Goal: Task Accomplishment & Management: Use online tool/utility

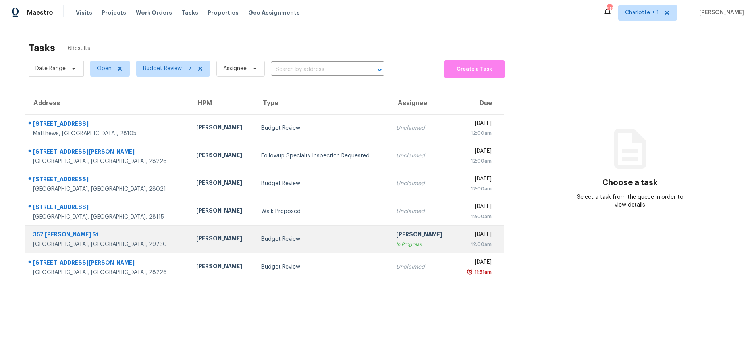
click at [190, 234] on td "[PERSON_NAME]" at bounding box center [223, 240] width 66 height 28
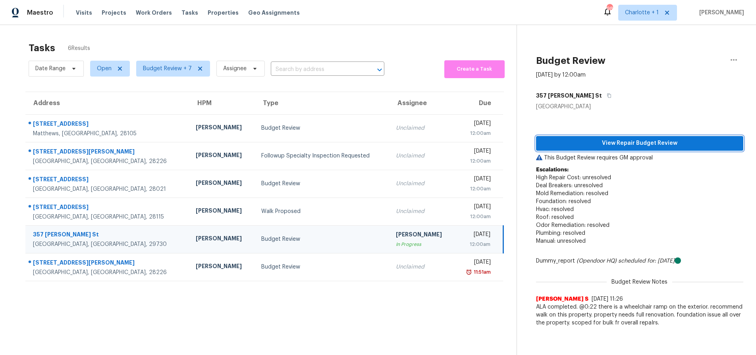
click at [604, 145] on span "View Repair Budget Review" at bounding box center [639, 144] width 195 height 10
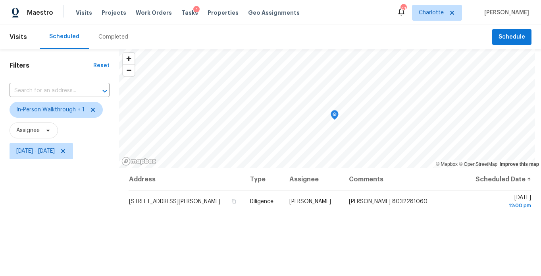
click at [57, 216] on div "Filters Reset ​ In-Person Walkthrough + 1 Assignee Sat, Oct 04 - Sat, Oct 04" at bounding box center [59, 218] width 119 height 339
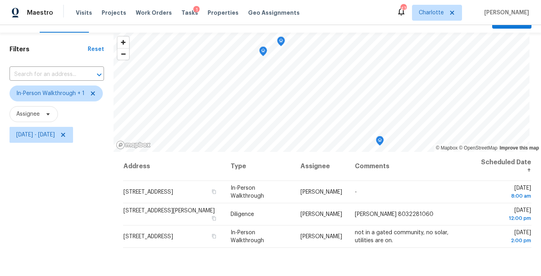
scroll to position [17, 0]
click at [42, 175] on div "Filters Reset ​ In-Person Walkthrough + 1 Assignee Sat, Oct 04 - Sat, Oct 04" at bounding box center [57, 201] width 114 height 339
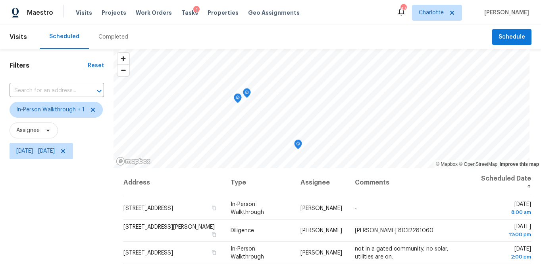
click at [34, 210] on div "Filters Reset ​ In-Person Walkthrough + 1 Assignee Sat, Oct 04 - Sat, Oct 04" at bounding box center [57, 218] width 114 height 339
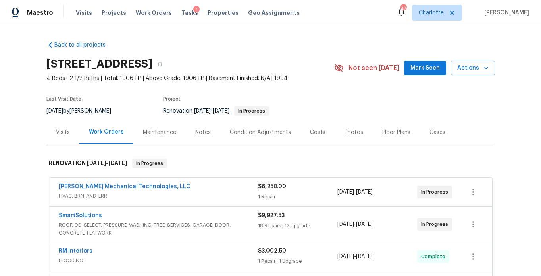
click at [317, 133] on div "Costs" at bounding box center [317, 132] width 15 height 8
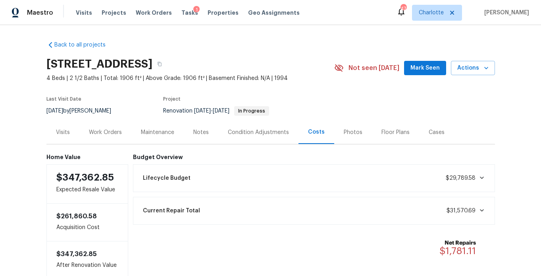
click at [201, 127] on div "Notes" at bounding box center [201, 131] width 35 height 23
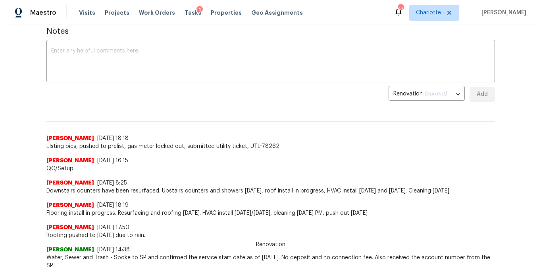
scroll to position [68, 0]
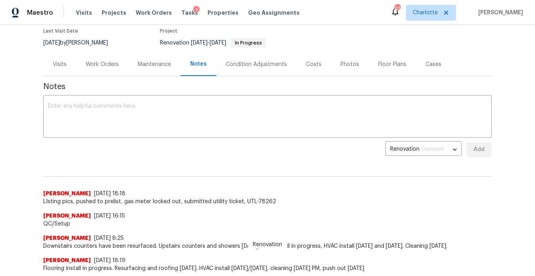
click at [322, 61] on div "Costs" at bounding box center [314, 63] width 35 height 23
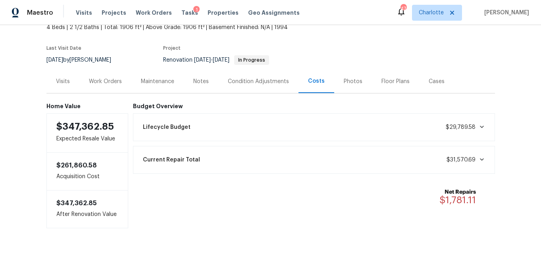
click at [344, 77] on div "Photos" at bounding box center [353, 81] width 19 height 8
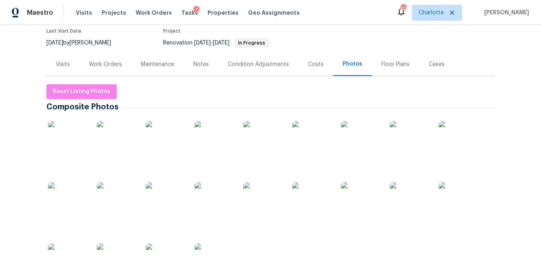
click at [64, 140] on img at bounding box center [68, 141] width 40 height 40
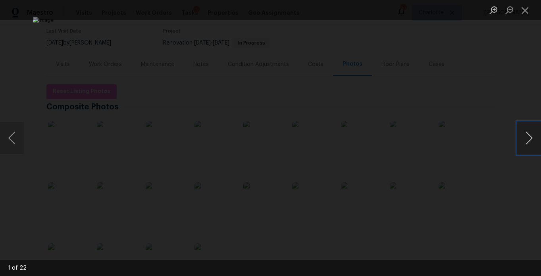
click at [526, 138] on button "Next image" at bounding box center [529, 138] width 24 height 32
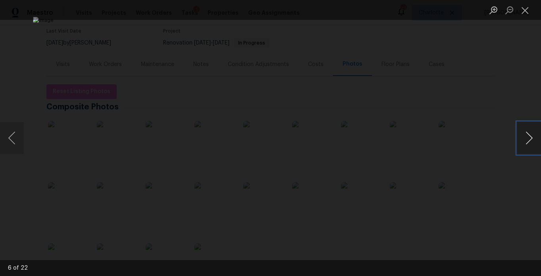
click at [526, 138] on button "Next image" at bounding box center [529, 138] width 24 height 32
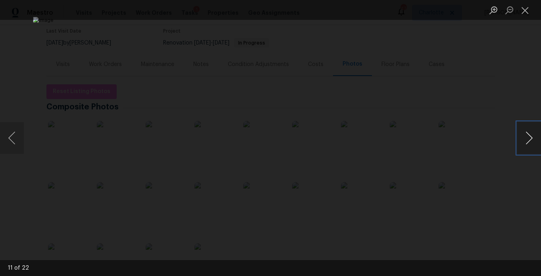
click at [526, 138] on button "Next image" at bounding box center [529, 138] width 24 height 32
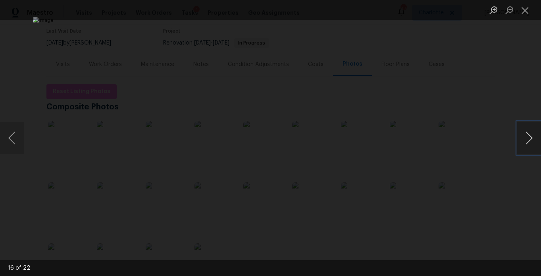
click at [526, 138] on button "Next image" at bounding box center [529, 138] width 24 height 32
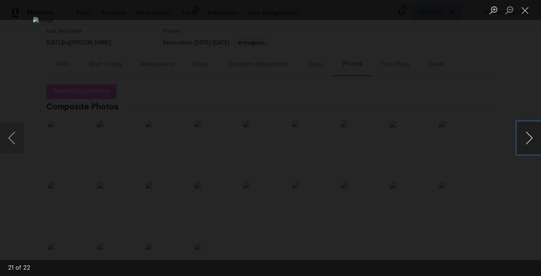
click at [526, 138] on button "Next image" at bounding box center [529, 138] width 24 height 32
click at [525, 12] on button "Close lightbox" at bounding box center [525, 10] width 16 height 14
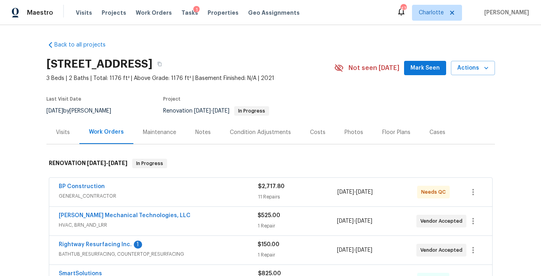
click at [310, 133] on div "Costs" at bounding box center [317, 132] width 15 height 8
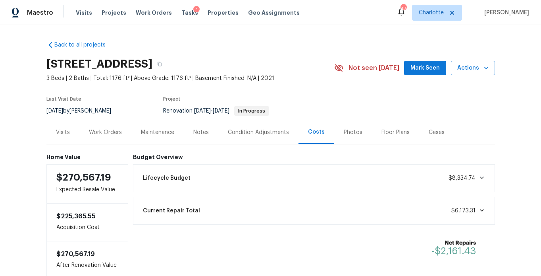
click at [22, 114] on div "Back to all projects [STREET_ADDRESS] 3 Beds | 2 Baths | Total: 1176 ft² | Abov…" at bounding box center [270, 150] width 541 height 251
click at [486, 40] on div "Back to all projects 8 Meadowview Ave SW, Concord, NC 28027 3 Beds | 2 Baths | …" at bounding box center [270, 157] width 449 height 244
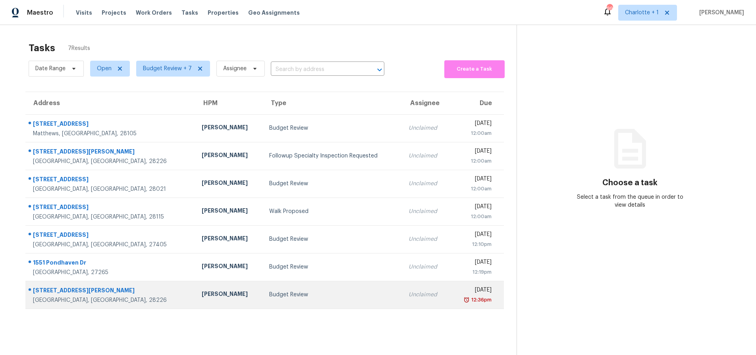
click at [202, 291] on div "[PERSON_NAME]" at bounding box center [229, 295] width 55 height 10
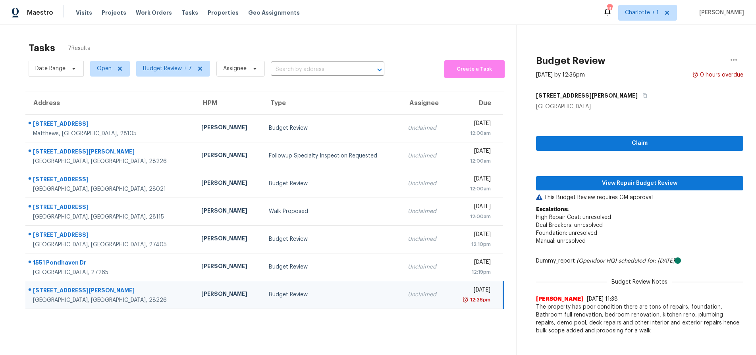
click at [123, 293] on td "6805 Porterfield Rd Charlotte, NC, 28226" at bounding box center [110, 295] width 170 height 28
click at [105, 298] on div "Charlotte, NC, 28226" at bounding box center [111, 301] width 156 height 8
click at [609, 186] on span "View Repair Budget Review" at bounding box center [639, 184] width 195 height 10
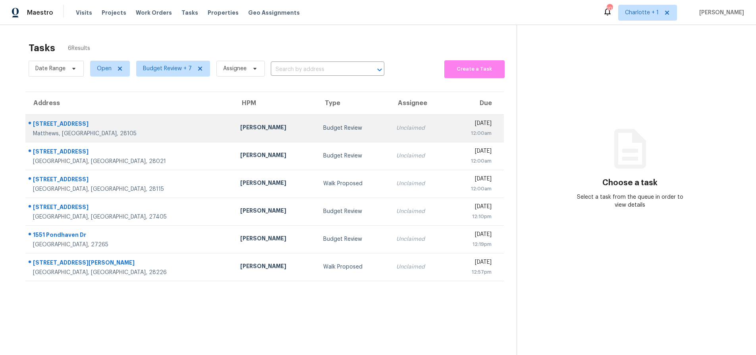
click at [240, 125] on div "Ryan Craven" at bounding box center [275, 128] width 70 height 10
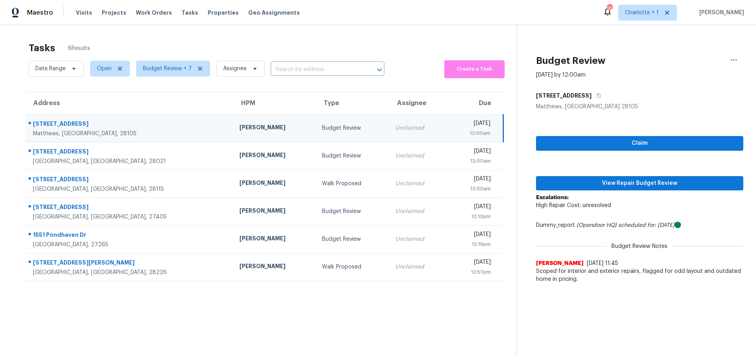
click at [101, 118] on td "2033 Kimway Dr Matthews, NC, 28105" at bounding box center [129, 128] width 208 height 28
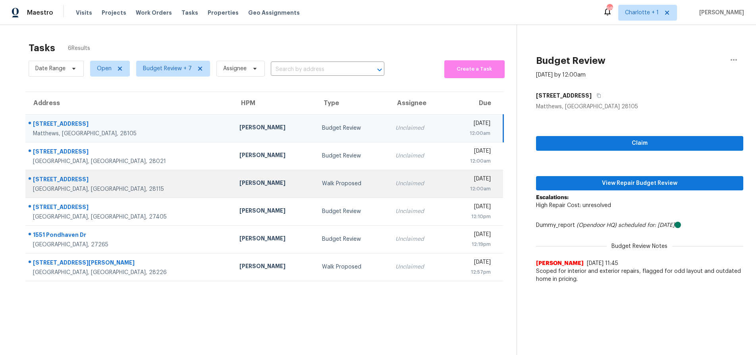
drag, startPoint x: 105, startPoint y: 125, endPoint x: 404, endPoint y: 173, distance: 302.5
click at [106, 125] on div "2033 Kimway Dr" at bounding box center [130, 125] width 194 height 10
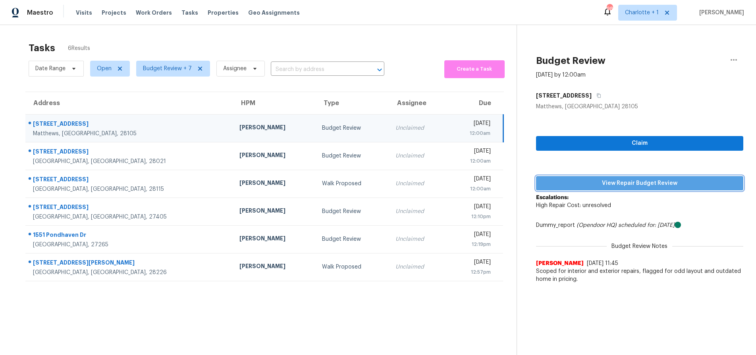
click at [555, 185] on span "View Repair Budget Review" at bounding box center [639, 184] width 195 height 10
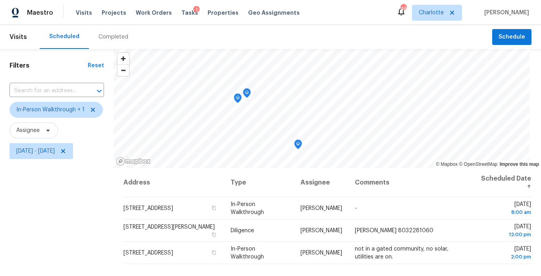
click at [73, 180] on div "Filters Reset ​ In-Person Walkthrough + 1 Assignee [DATE] - [DATE]" at bounding box center [57, 218] width 114 height 339
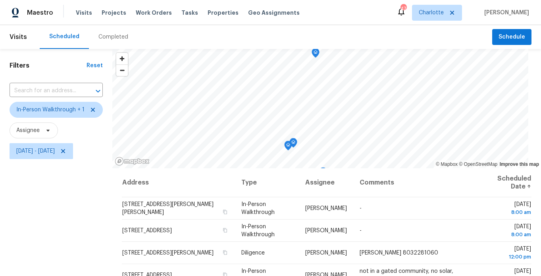
click at [67, 204] on div "Filters Reset ​ In-Person Walkthrough + 1 Assignee Sat, Oct 04 - Sat, Oct 04" at bounding box center [56, 218] width 112 height 339
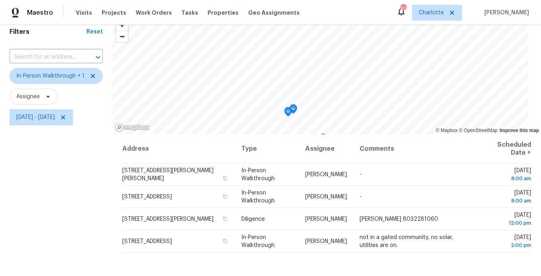
scroll to position [35, 0]
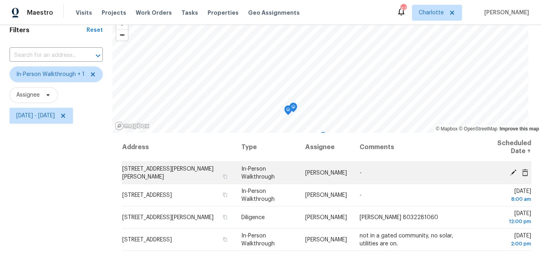
click at [510, 170] on icon at bounding box center [513, 171] width 7 height 7
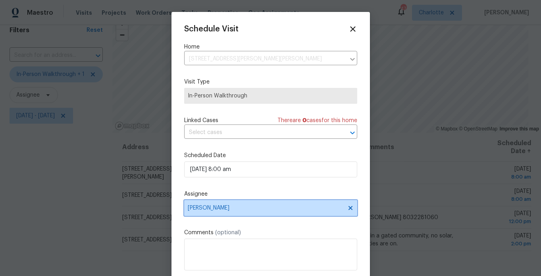
click at [216, 205] on span "[PERSON_NAME]" at bounding box center [266, 207] width 156 height 6
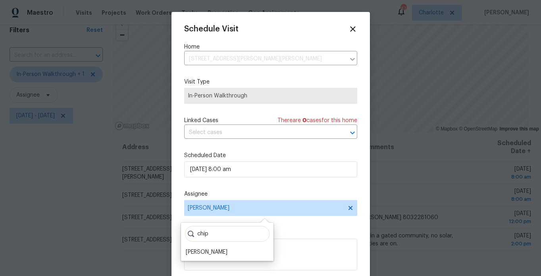
type input "chip"
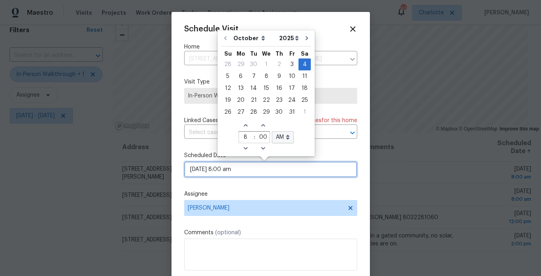
drag, startPoint x: 209, startPoint y: 166, endPoint x: 206, endPoint y: 222, distance: 56.5
click at [206, 222] on div "Schedule Visit Home 113 N Faulkner Way, Davidson, NC 28036 ​ Visit Type In-Pers…" at bounding box center [270, 158] width 173 height 266
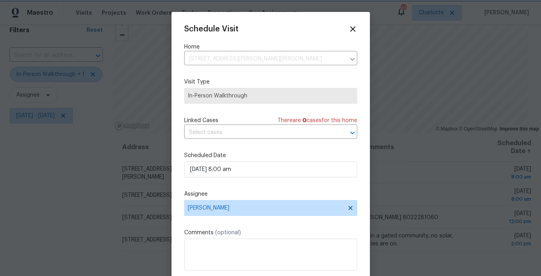
click at [226, 187] on div "Schedule Visit Home 113 N Faulkner Way, Davidson, NC 28036 ​ Visit Type In-Pers…" at bounding box center [270, 158] width 173 height 266
click at [229, 201] on span "[PERSON_NAME]" at bounding box center [270, 208] width 173 height 16
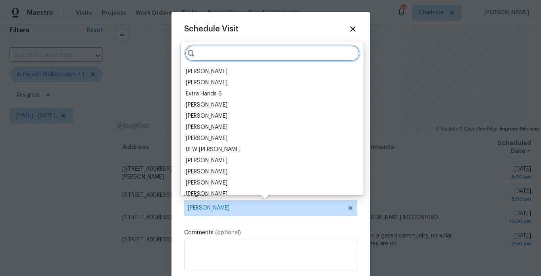
click at [245, 52] on input "search" at bounding box center [272, 53] width 175 height 16
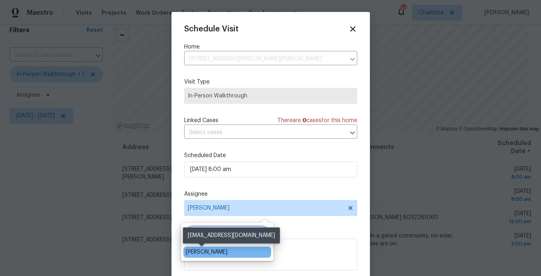
type input "chip"
click at [206, 253] on div "Chip Hunter" at bounding box center [207, 252] width 42 height 8
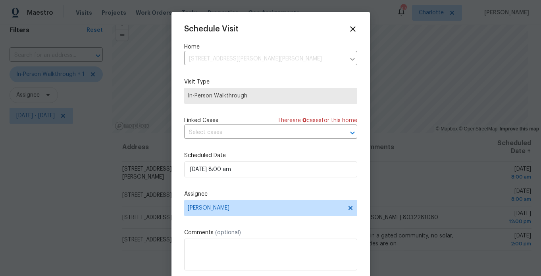
scroll to position [14, 0]
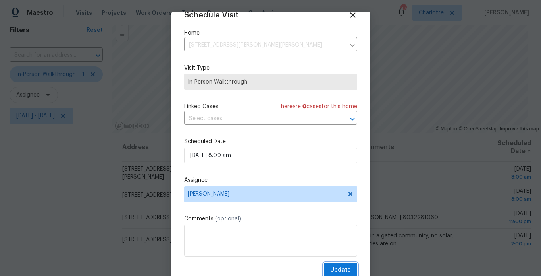
click at [332, 267] on span "Update" at bounding box center [340, 270] width 21 height 10
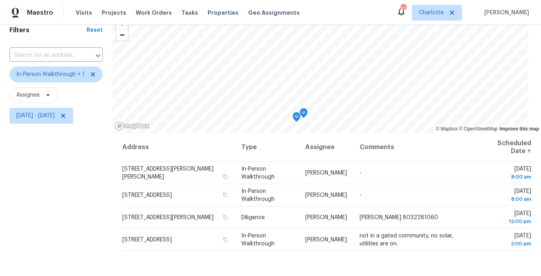
scroll to position [0, 0]
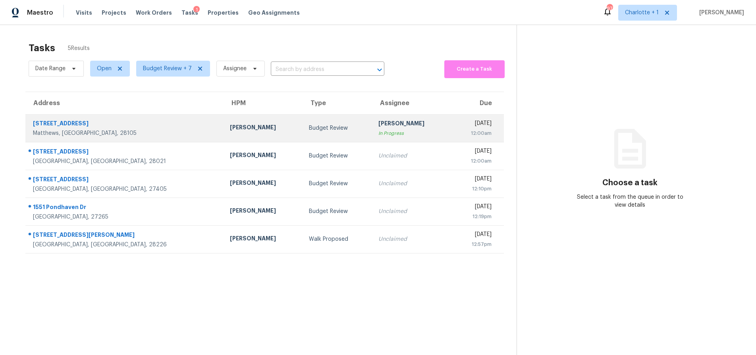
click at [110, 125] on div "[STREET_ADDRESS]" at bounding box center [125, 125] width 184 height 10
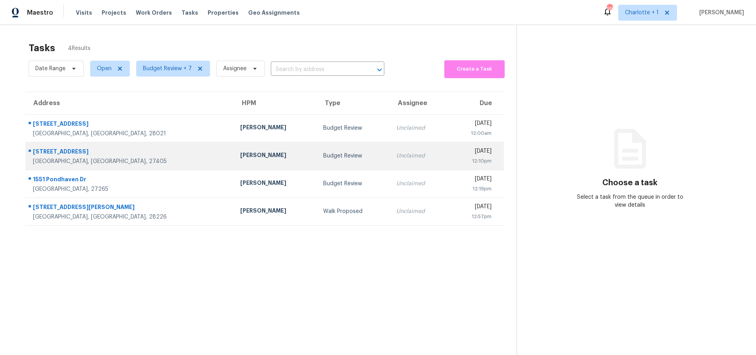
click at [323, 153] on div "Budget Review" at bounding box center [353, 156] width 61 height 8
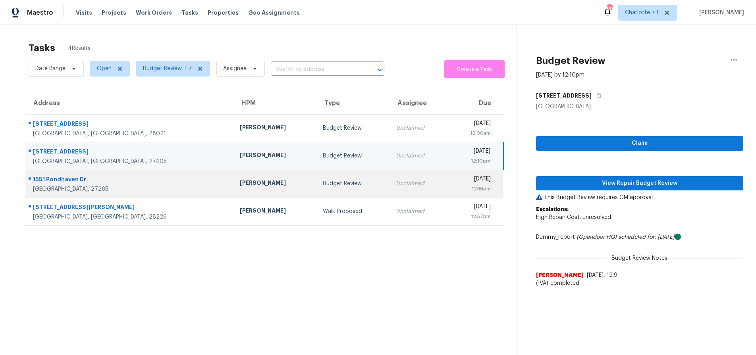
click at [316, 189] on td "Budget Review" at bounding box center [352, 184] width 73 height 28
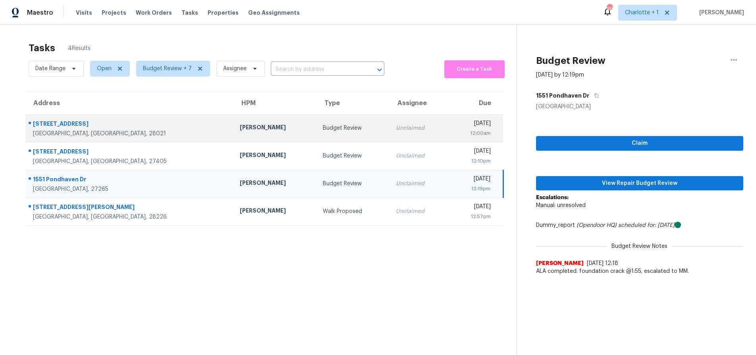
click at [316, 120] on td "Budget Review" at bounding box center [352, 128] width 73 height 28
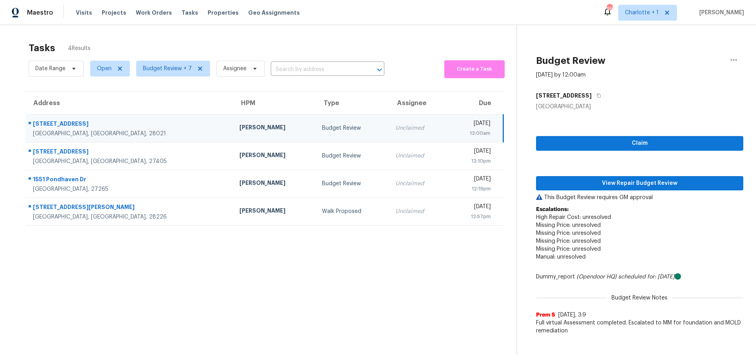
click at [127, 125] on div "[STREET_ADDRESS]" at bounding box center [130, 125] width 194 height 10
click at [595, 179] on span "View Repair Budget Review" at bounding box center [639, 184] width 195 height 10
